Goal: Transaction & Acquisition: Purchase product/service

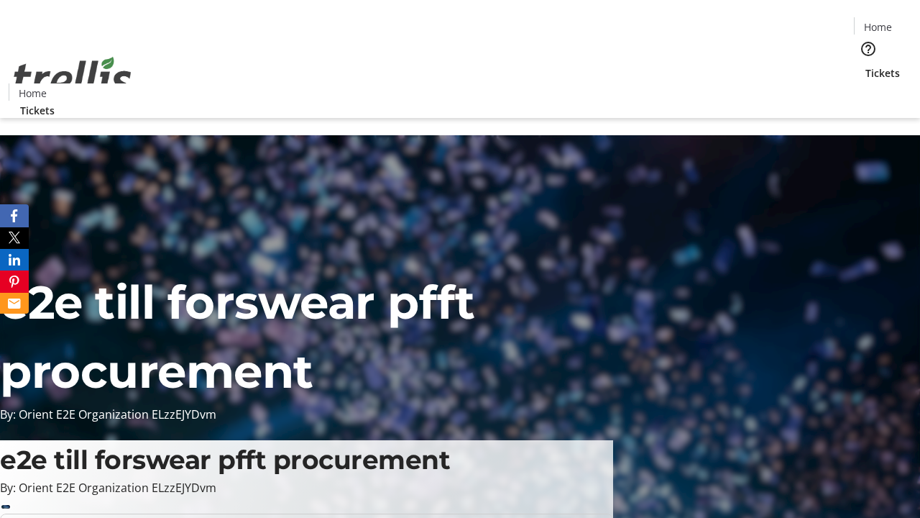
click at [866, 65] on span "Tickets" at bounding box center [883, 72] width 35 height 15
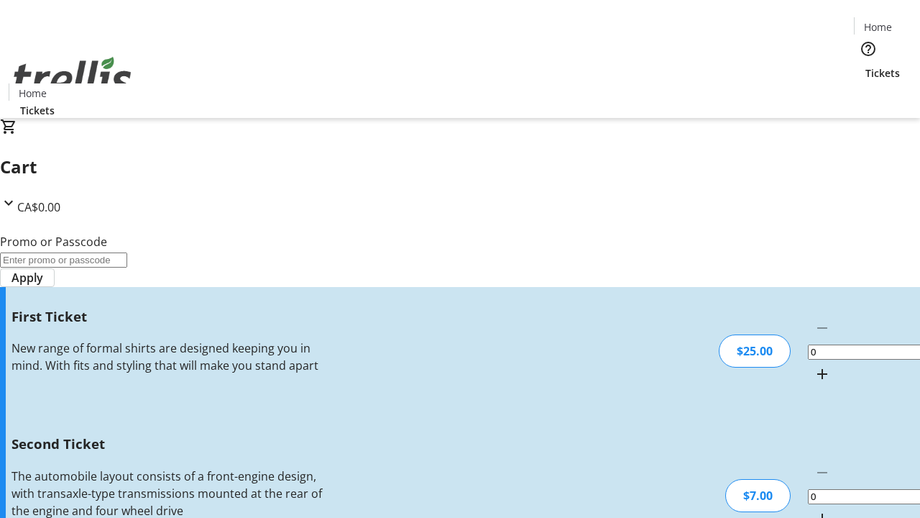
click at [814, 365] on mat-icon "Increment by one" at bounding box center [822, 373] width 17 height 17
type input "1"
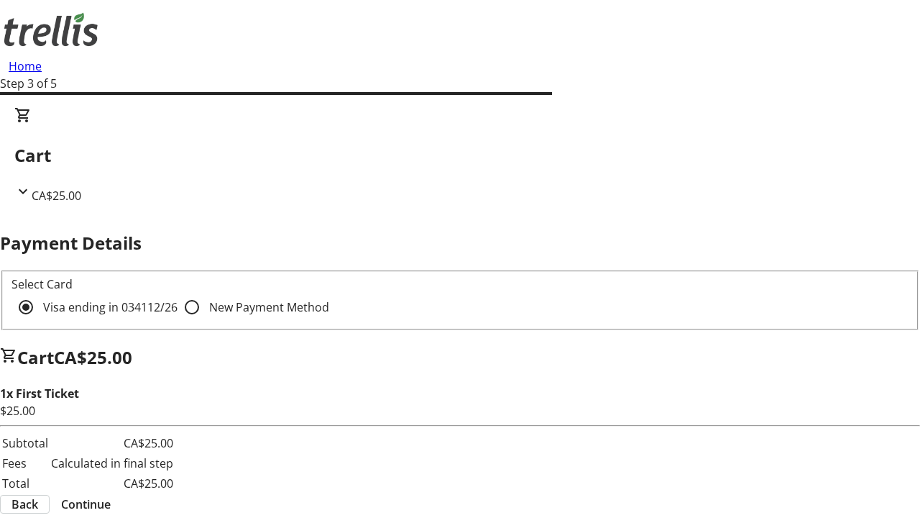
click at [178, 293] on input "New Payment Method" at bounding box center [192, 307] width 29 height 29
radio input "true"
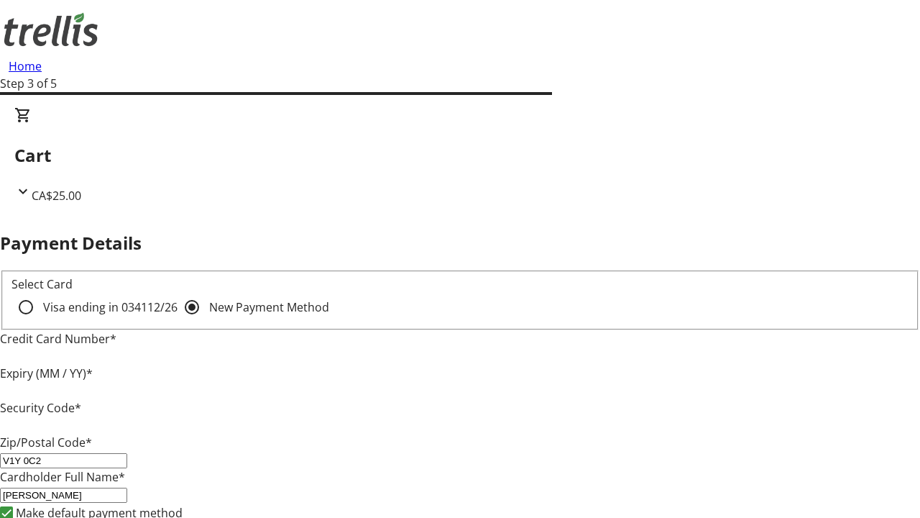
type input "V1Y 0C2"
